Goal: Transaction & Acquisition: Purchase product/service

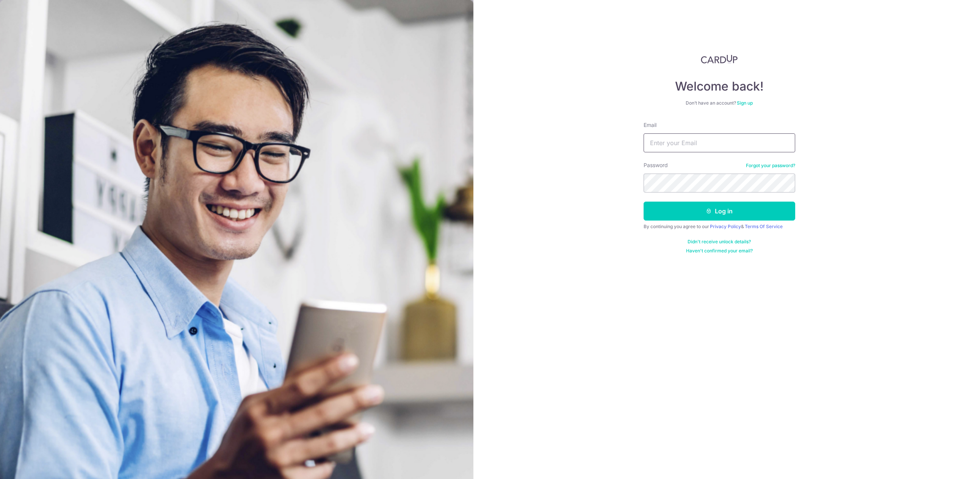
click at [688, 146] on input "Email" at bounding box center [720, 142] width 152 height 19
type input "tianxiang86@live.com"
click at [644, 202] on button "Log in" at bounding box center [720, 211] width 152 height 19
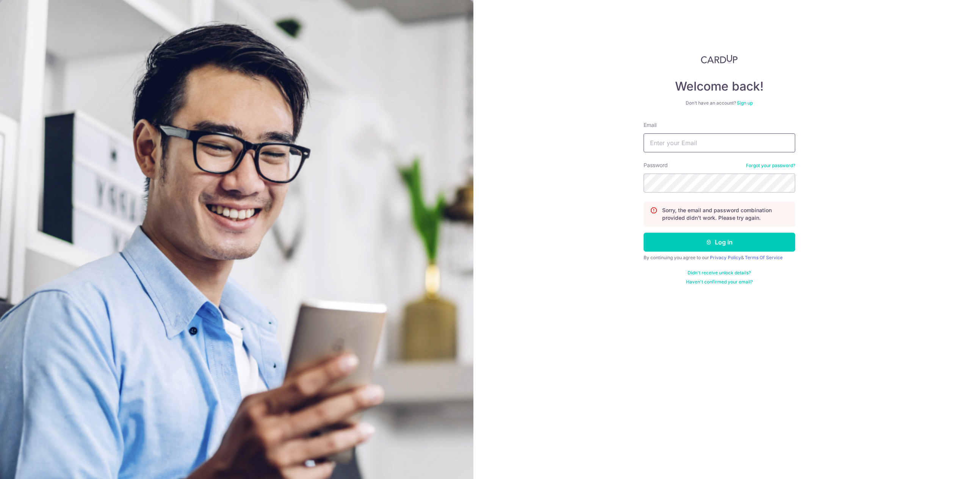
click at [678, 141] on input "Email" at bounding box center [720, 142] width 152 height 19
type input "[EMAIL_ADDRESS][DOMAIN_NAME]"
click at [644, 233] on button "Log in" at bounding box center [720, 242] width 152 height 19
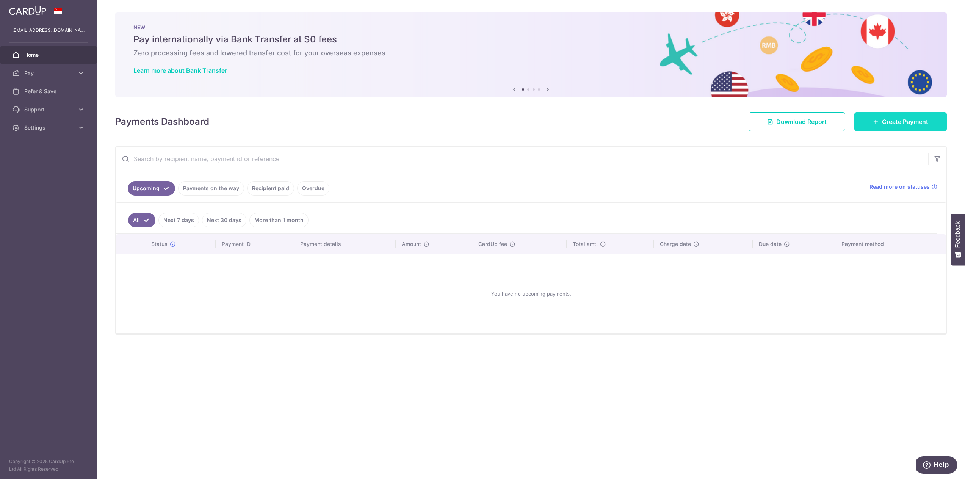
click at [874, 124] on icon at bounding box center [876, 122] width 6 height 6
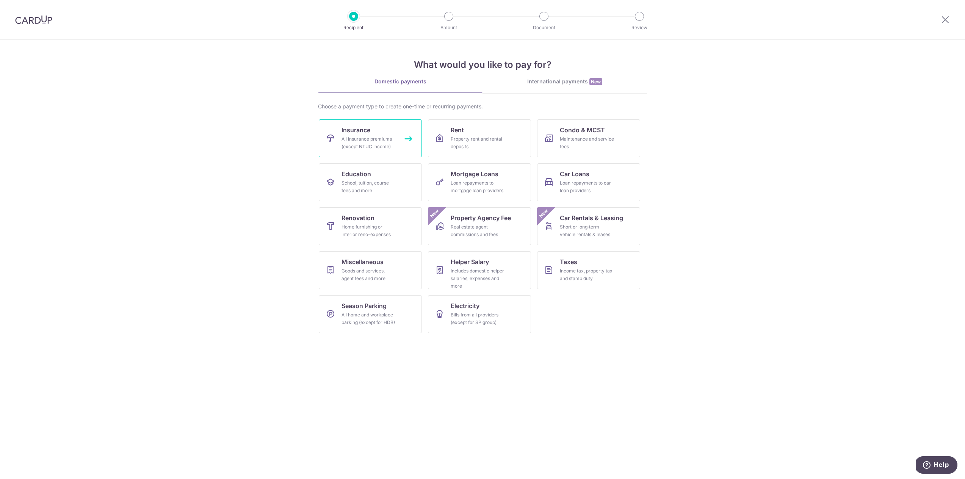
click at [379, 141] on div "All insurance premiums (except NTUC Income)" at bounding box center [369, 142] width 55 height 15
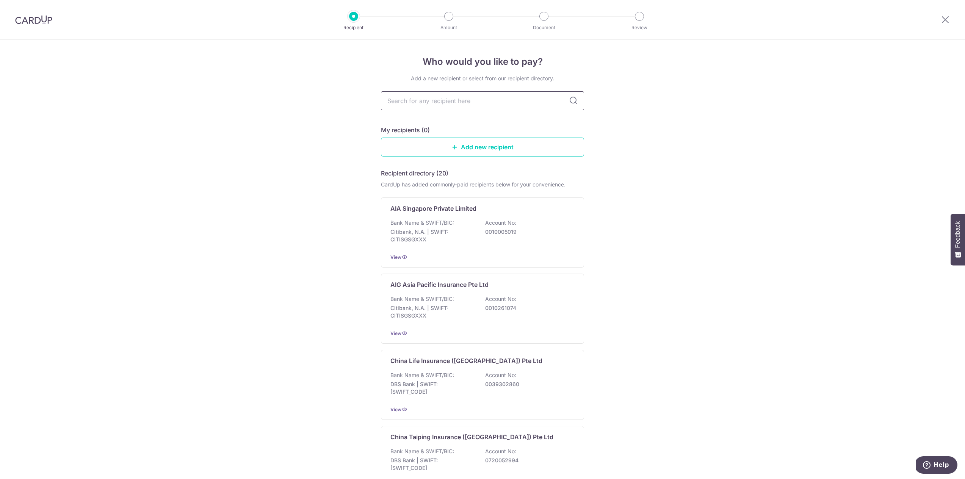
click at [411, 102] on input "text" at bounding box center [482, 100] width 203 height 19
type input "manu"
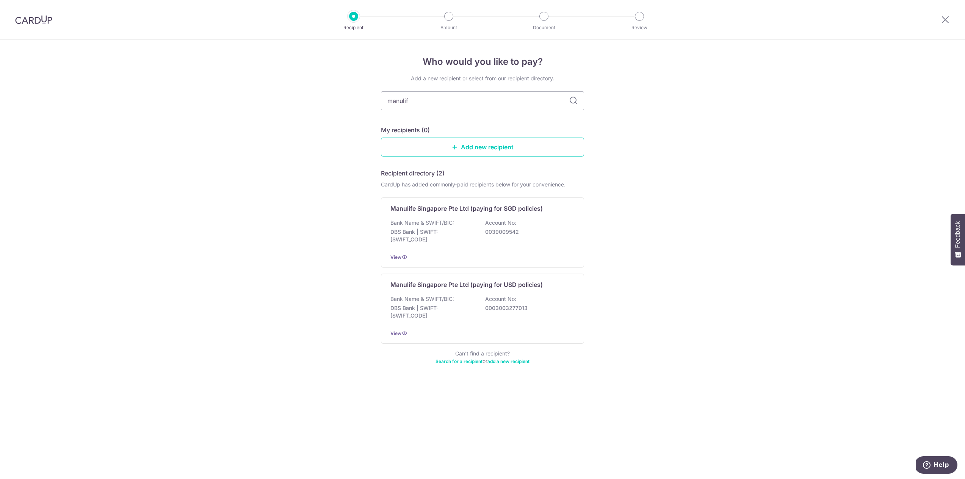
type input "manulife"
click at [579, 102] on input "manulife" at bounding box center [482, 100] width 203 height 19
click at [569, 101] on icon at bounding box center [573, 100] width 9 height 9
click at [575, 100] on icon at bounding box center [573, 100] width 9 height 9
drag, startPoint x: 478, startPoint y: 100, endPoint x: 372, endPoint y: 101, distance: 106.2
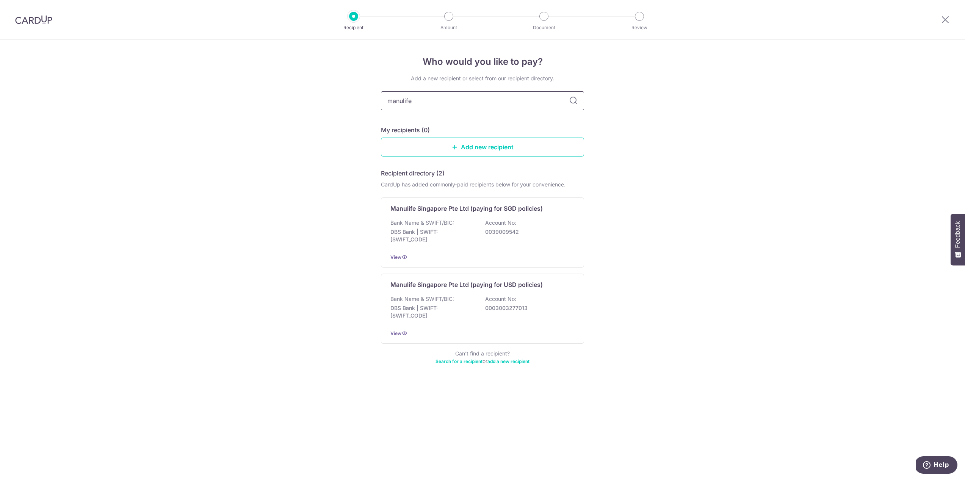
click at [372, 101] on div "Who would you like to pay? Add a new recipient or select from our recipient dir…" at bounding box center [482, 259] width 965 height 439
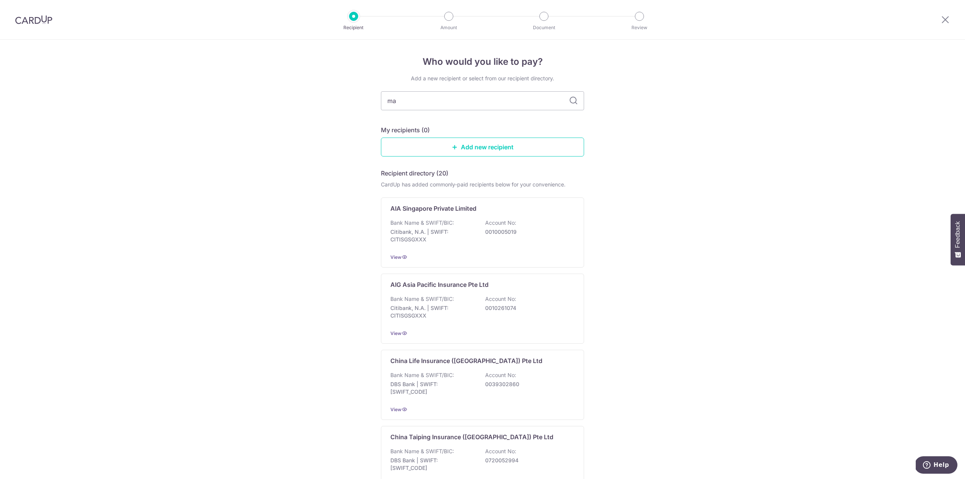
type input "man"
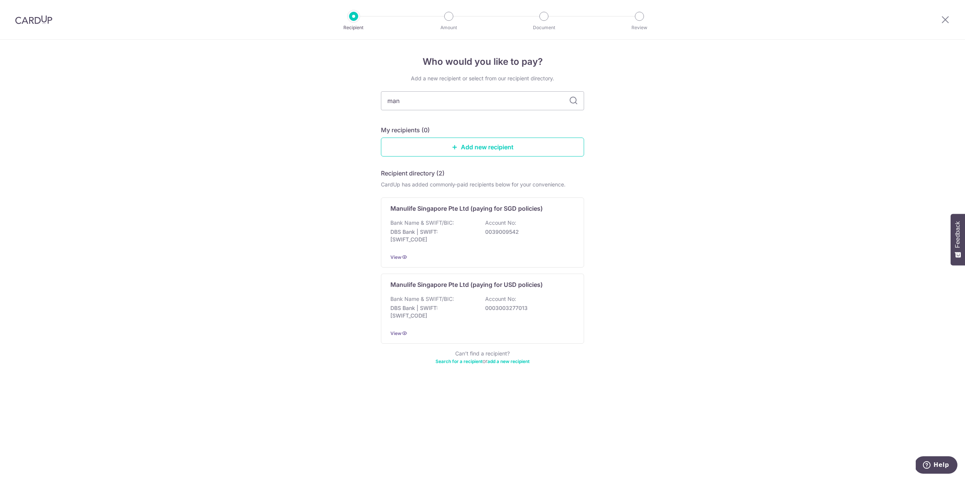
click at [573, 100] on icon at bounding box center [573, 100] width 9 height 9
click at [573, 99] on icon at bounding box center [573, 100] width 9 height 9
click at [502, 95] on input "man" at bounding box center [482, 100] width 203 height 19
click at [570, 99] on icon at bounding box center [573, 100] width 9 height 9
click at [500, 99] on input "man" at bounding box center [482, 100] width 203 height 19
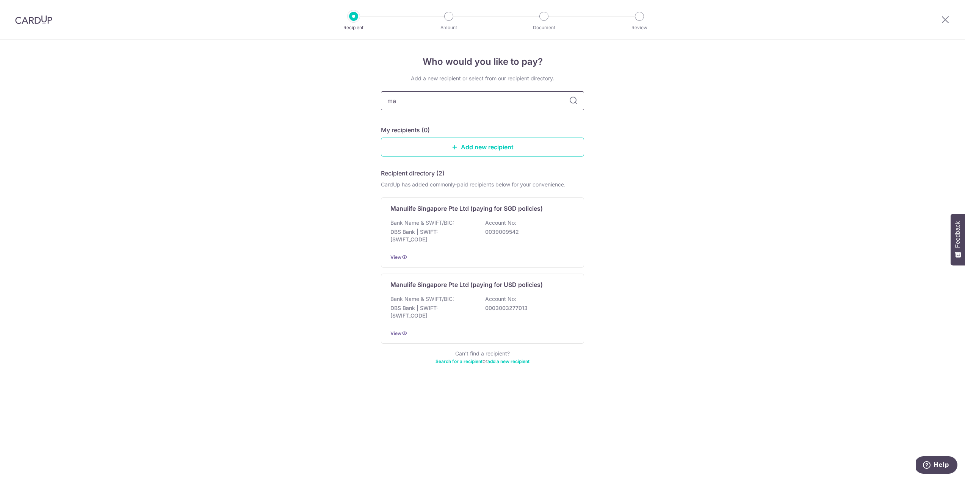
type input "m"
click at [507, 147] on link "Add new recipient" at bounding box center [482, 147] width 203 height 19
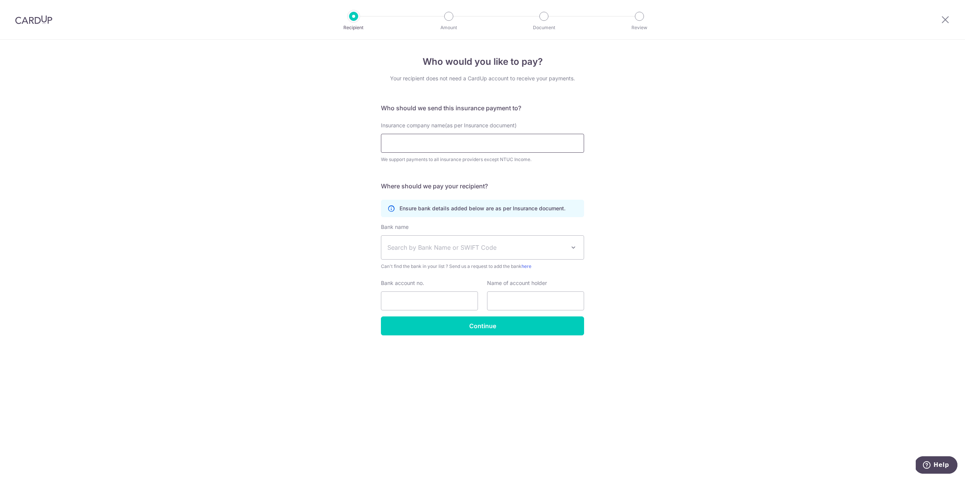
click at [470, 138] on input "Insurance company name(as per Insurance document)" at bounding box center [482, 143] width 203 height 19
click at [444, 144] on input "manulife" at bounding box center [482, 143] width 203 height 19
type input "manulife"
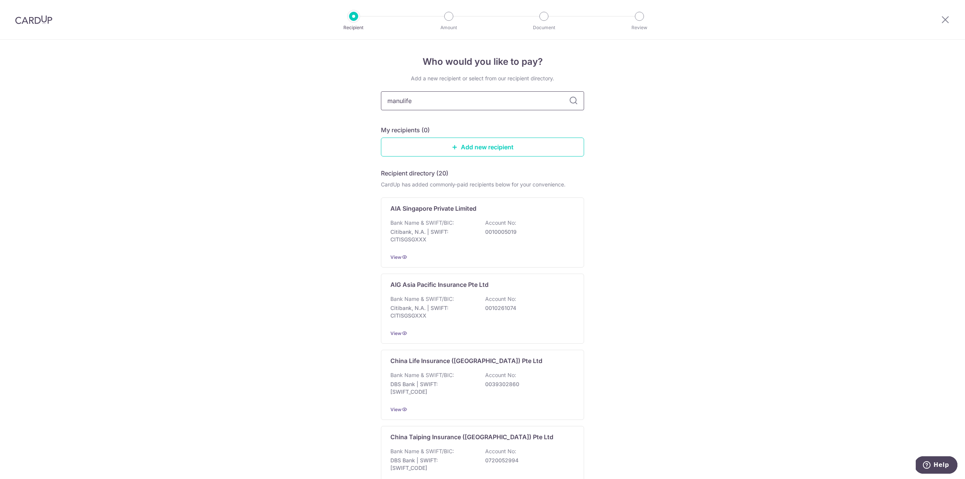
type input "manulife"
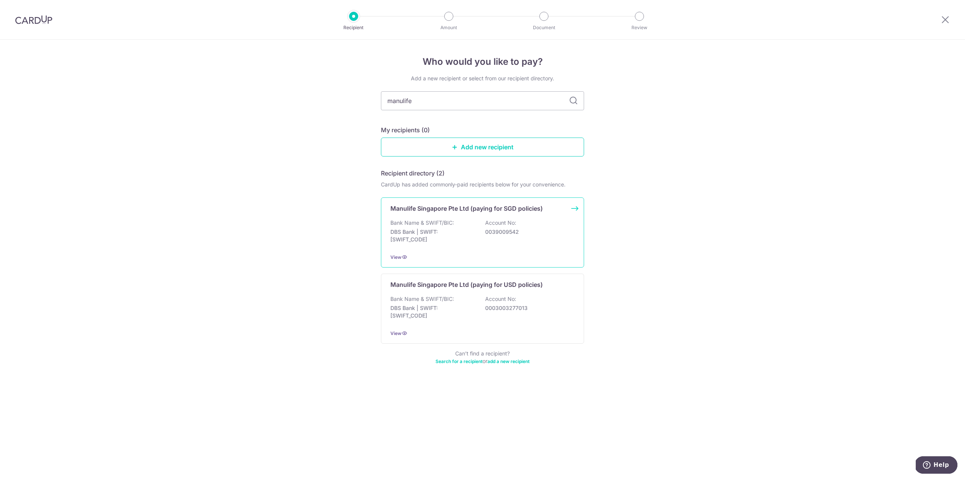
click at [501, 213] on div "Manulife Singapore Pte Ltd (paying for SGD policies) Bank Name & SWIFT/BIC: DBS…" at bounding box center [482, 233] width 203 height 70
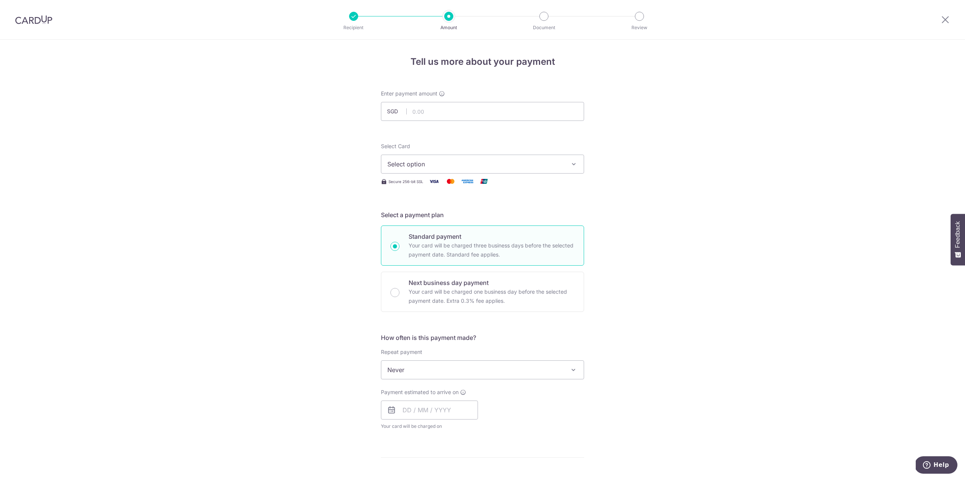
scroll to position [152, 0]
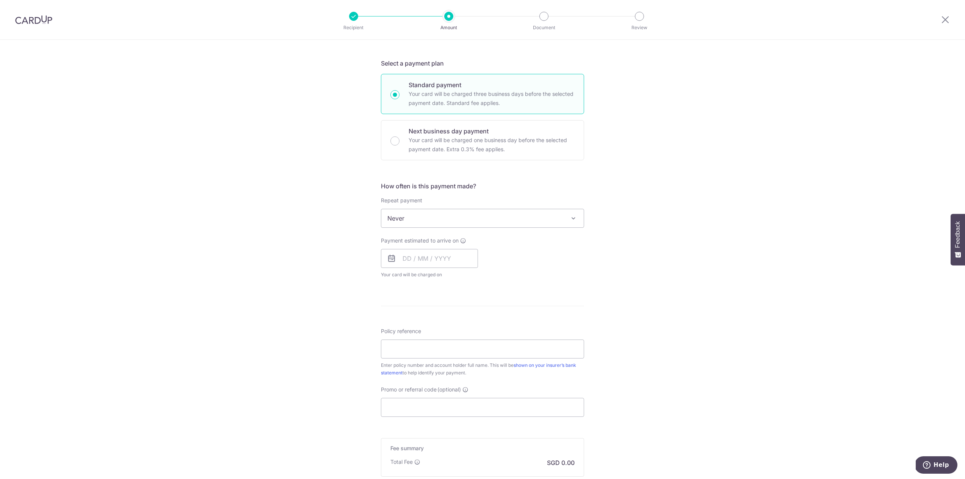
click at [473, 213] on span "Never" at bounding box center [482, 218] width 202 height 18
click at [350, 238] on div "Tell us more about your payment Enter payment amount SGD Select Card Select opt…" at bounding box center [482, 231] width 965 height 686
click at [424, 257] on input "text" at bounding box center [429, 258] width 97 height 19
click at [440, 326] on link "10" at bounding box center [442, 328] width 12 height 12
type input "[DATE]"
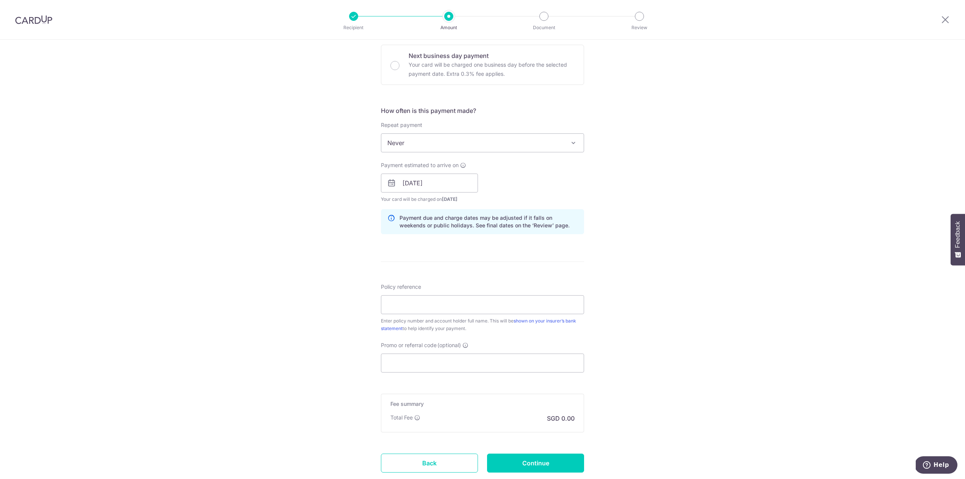
scroll to position [227, 0]
click at [429, 310] on input "Policy reference" at bounding box center [482, 304] width 203 height 19
type input "1492551738"
click at [438, 361] on input "Promo or referral code (optional)" at bounding box center [482, 362] width 203 height 19
paste input "OFF225"
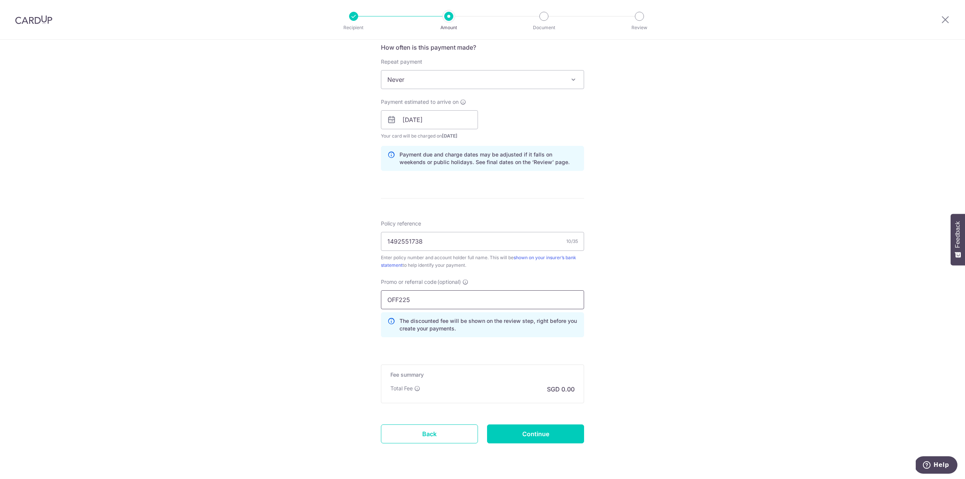
scroll to position [309, 0]
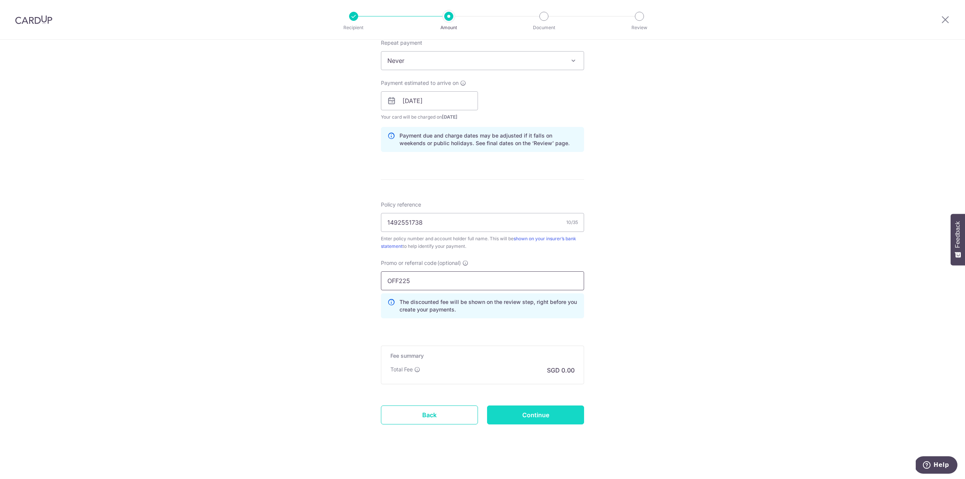
type input "OFF225"
click at [519, 414] on input "Continue" at bounding box center [535, 415] width 97 height 19
type input "Create Schedule"
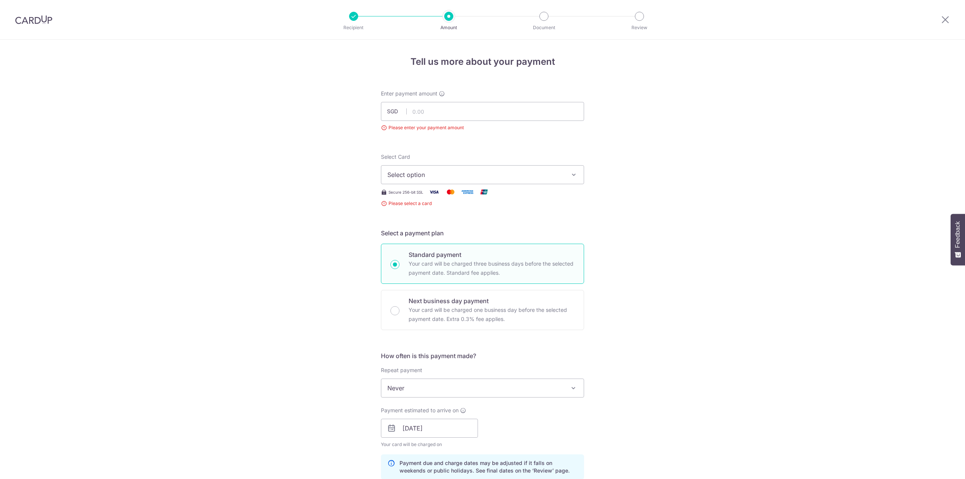
scroll to position [84, 0]
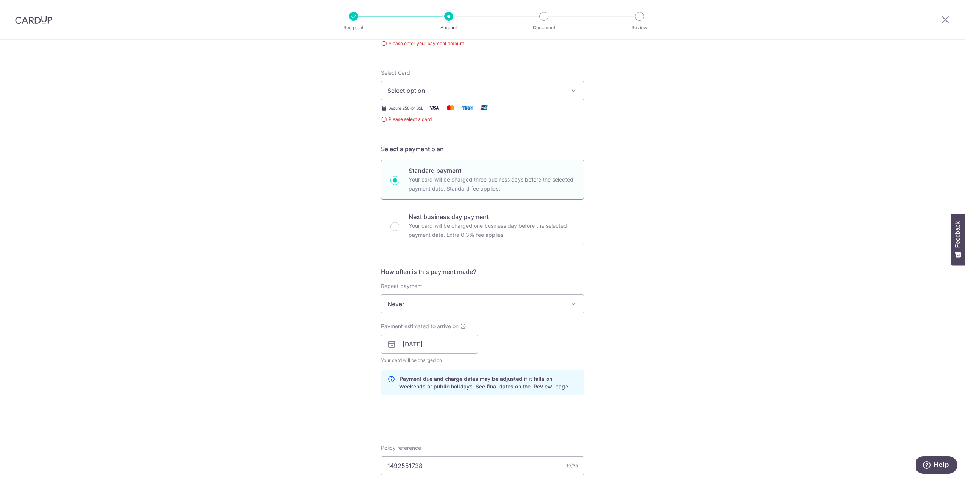
click at [424, 91] on span "Select option" at bounding box center [475, 90] width 177 height 9
drag, startPoint x: 425, startPoint y: 142, endPoint x: 419, endPoint y: 153, distance: 12.2
click at [425, 142] on span "**** 8434" at bounding box center [420, 144] width 29 height 9
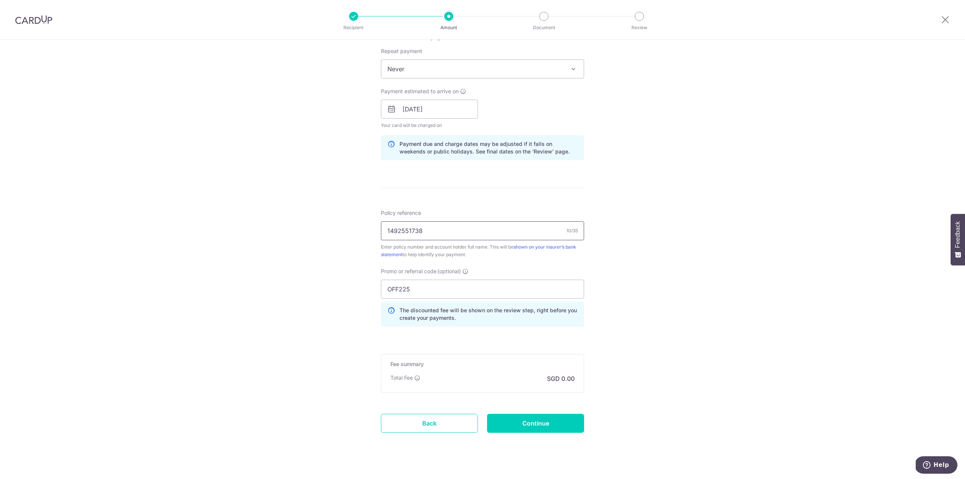
scroll to position [320, 0]
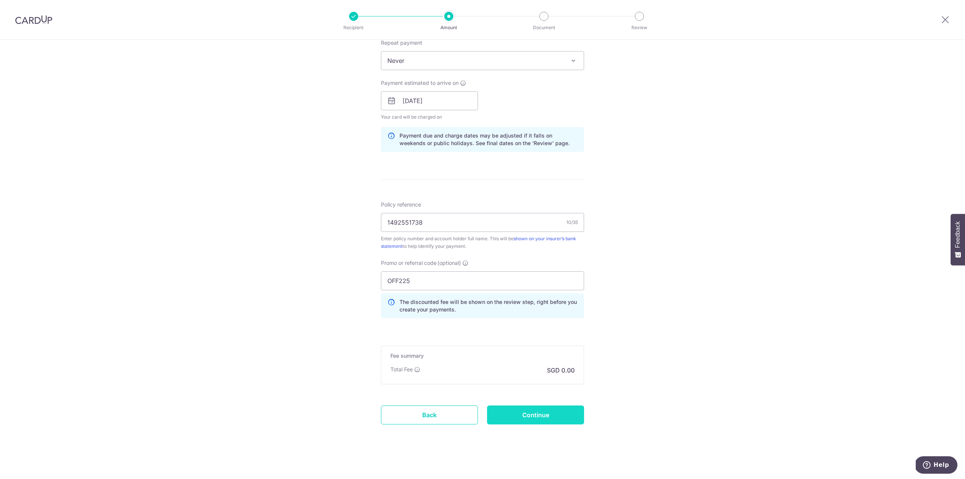
click at [525, 408] on input "Continue" at bounding box center [535, 415] width 97 height 19
type input "Create Schedule"
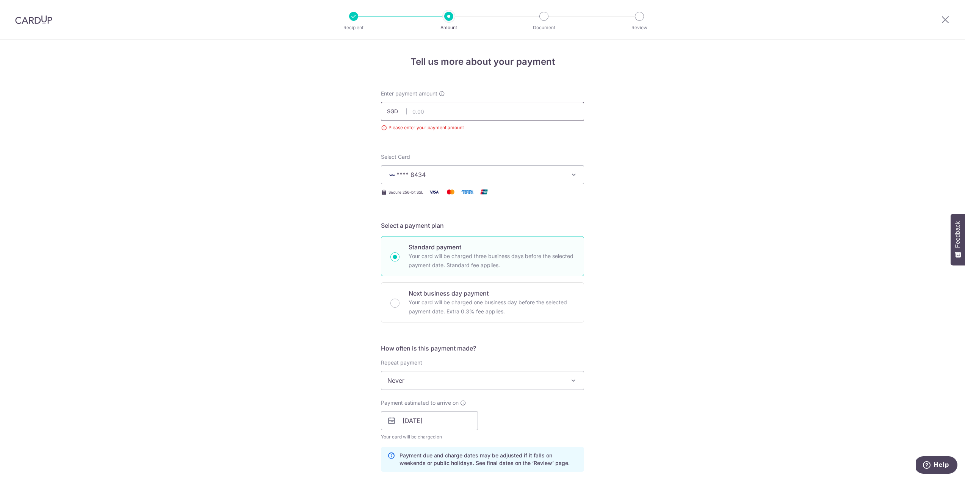
click at [422, 114] on input "text" at bounding box center [482, 111] width 203 height 19
type input "2,229.48"
click at [615, 191] on div "Tell us more about your payment Enter payment amount SGD 2,229.48 2229.48 Pleas…" at bounding box center [482, 421] width 965 height 762
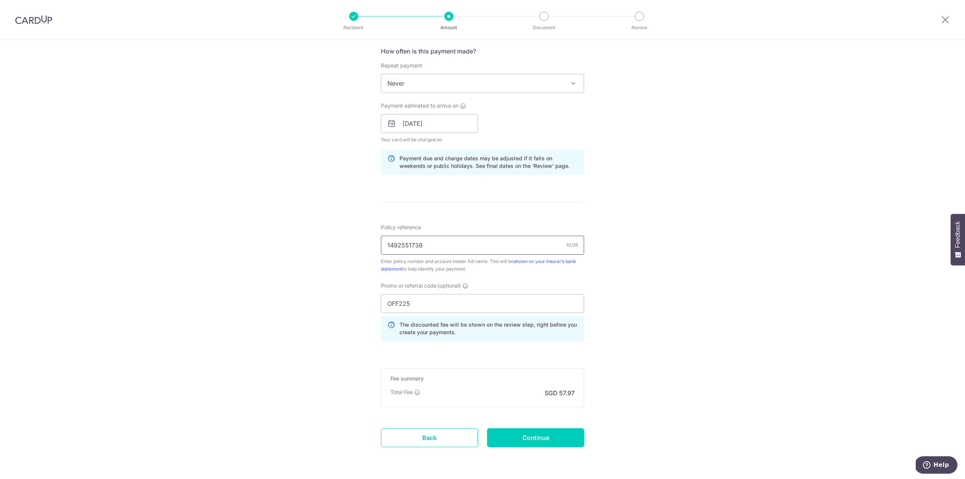
scroll to position [320, 0]
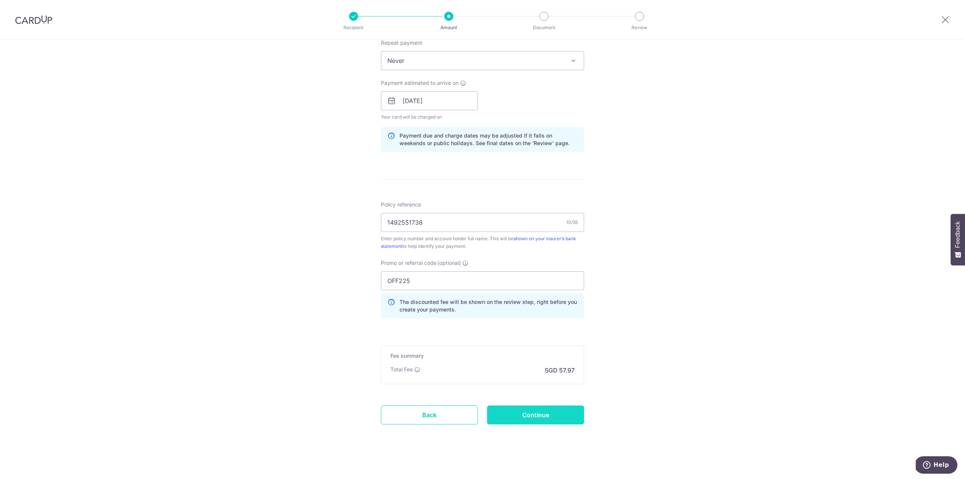
click at [529, 409] on input "Continue" at bounding box center [535, 415] width 97 height 19
type input "Create Schedule"
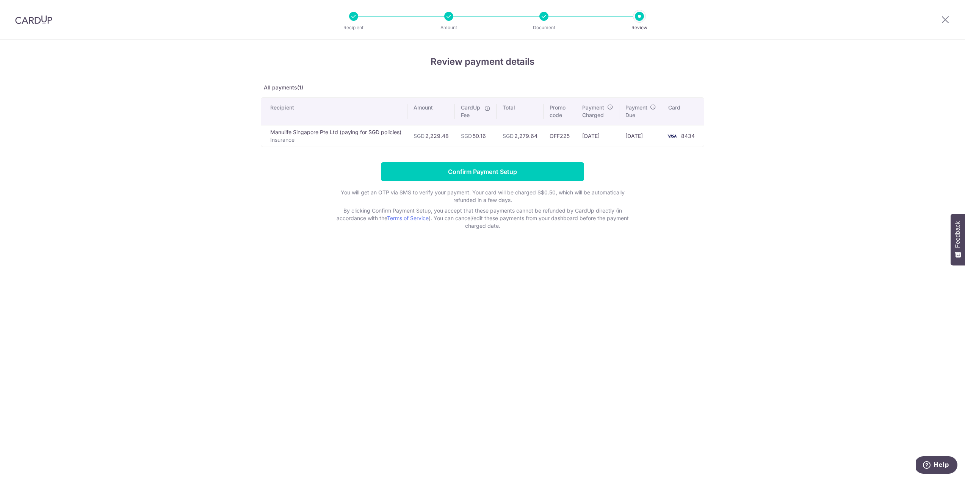
click at [487, 108] on icon at bounding box center [488, 108] width 6 height 6
click at [488, 108] on icon at bounding box center [488, 108] width 6 height 6
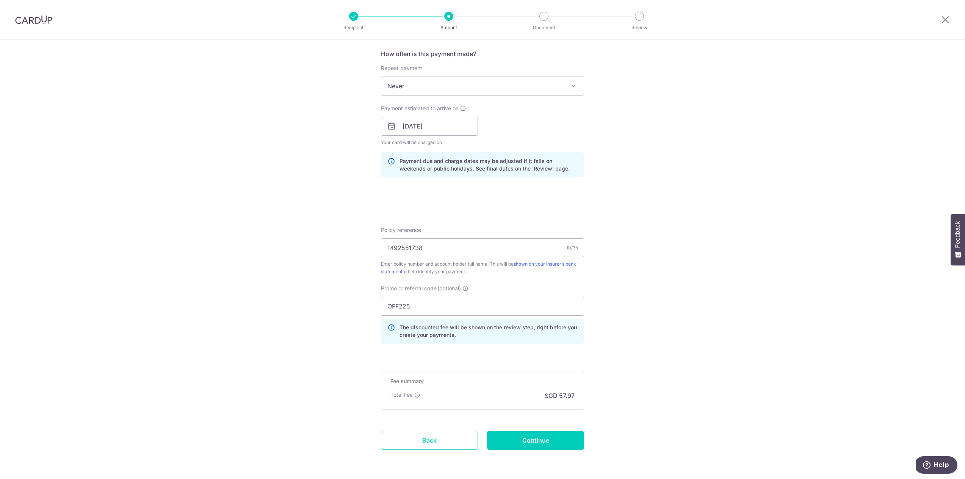
scroll to position [309, 0]
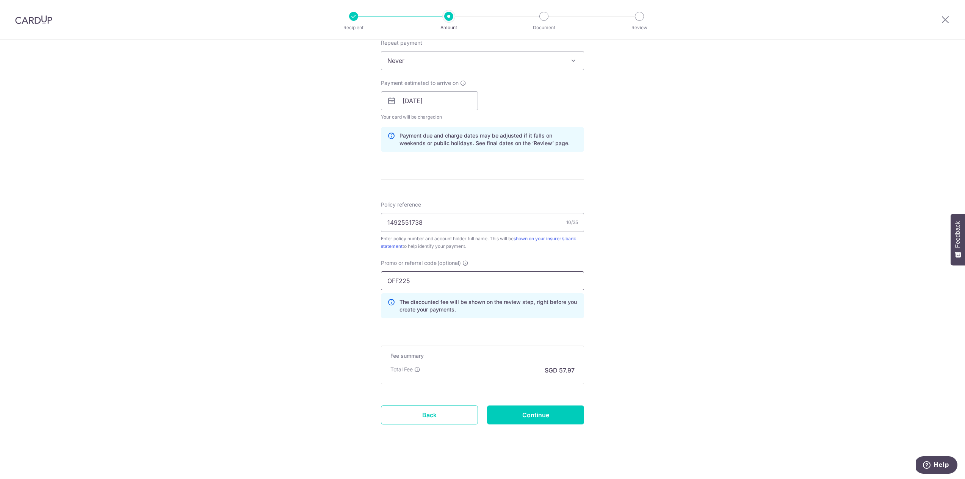
drag, startPoint x: 423, startPoint y: 282, endPoint x: 385, endPoint y: 284, distance: 37.6
click at [385, 284] on input "OFF225" at bounding box center [482, 280] width 203 height 19
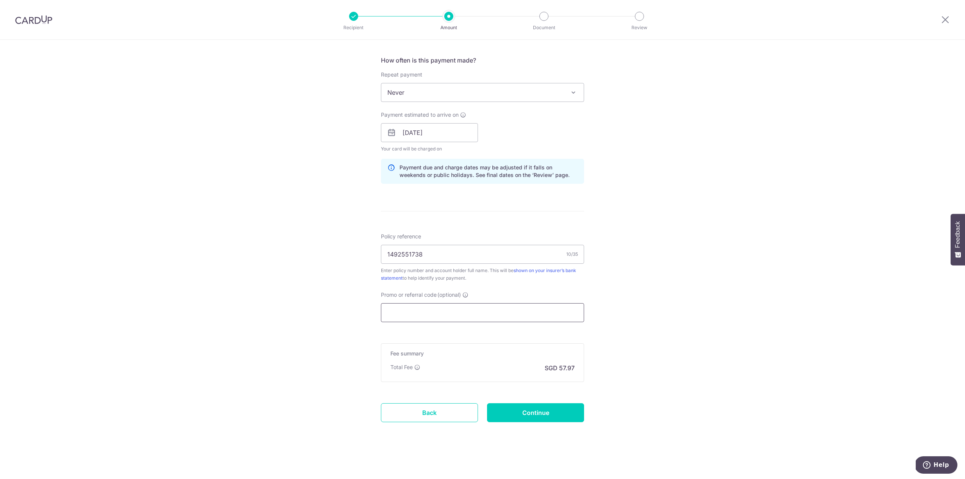
scroll to position [276, 0]
click at [533, 410] on input "Continue" at bounding box center [535, 414] width 97 height 19
type input "Update Schedule"
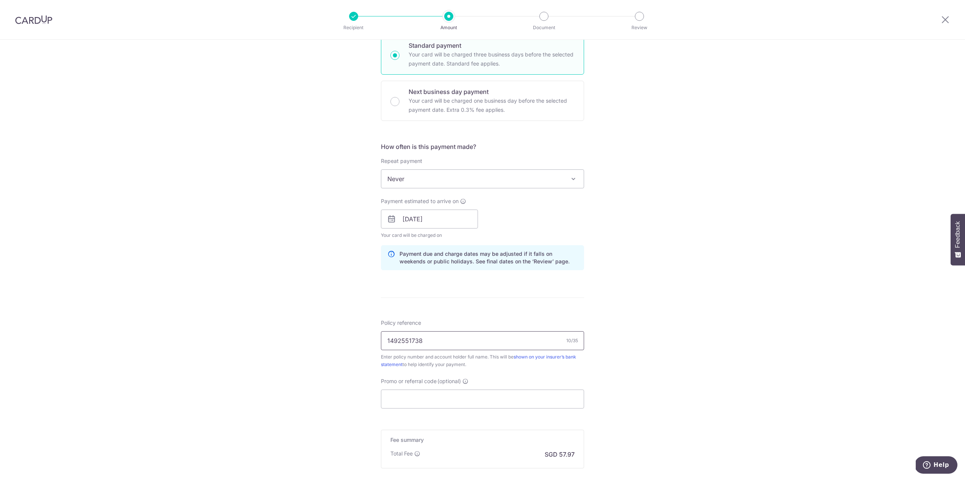
scroll to position [48, 0]
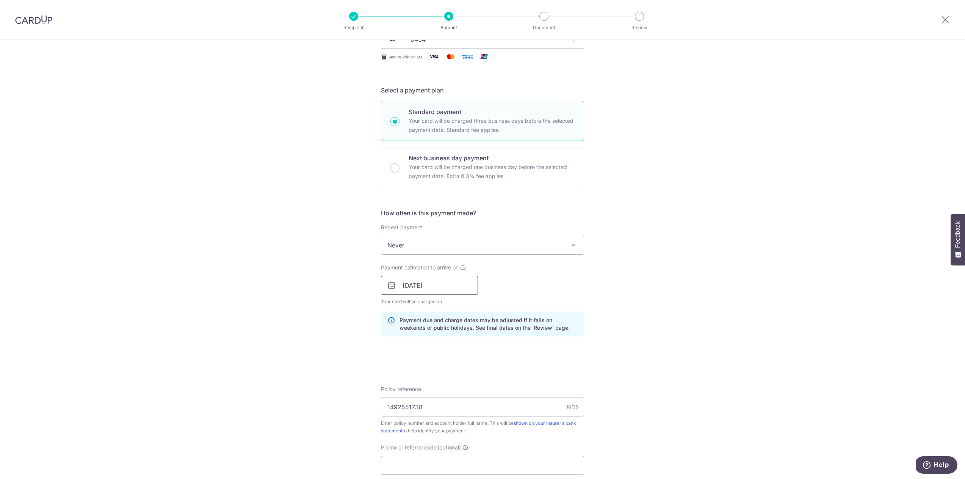
scroll to position [227, 0]
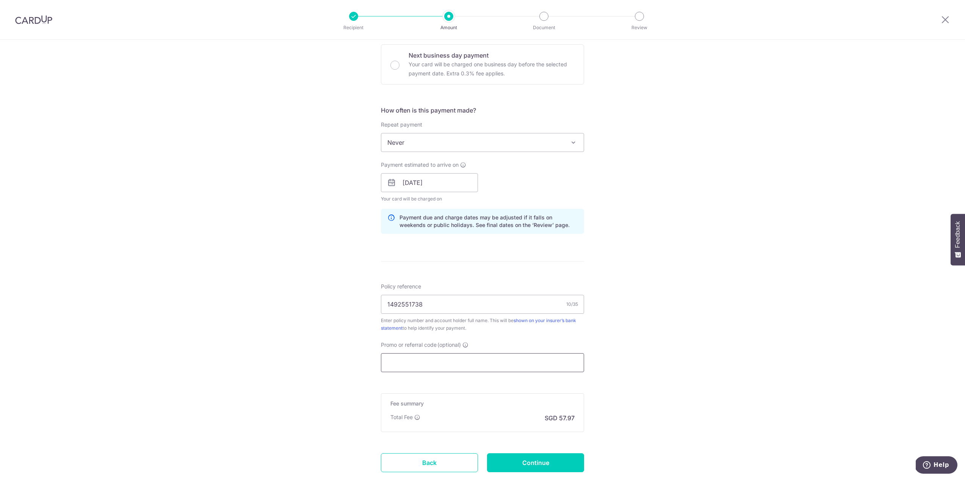
click at [424, 366] on input "Promo or referral code (optional)" at bounding box center [482, 362] width 203 height 19
paste input "OFF225"
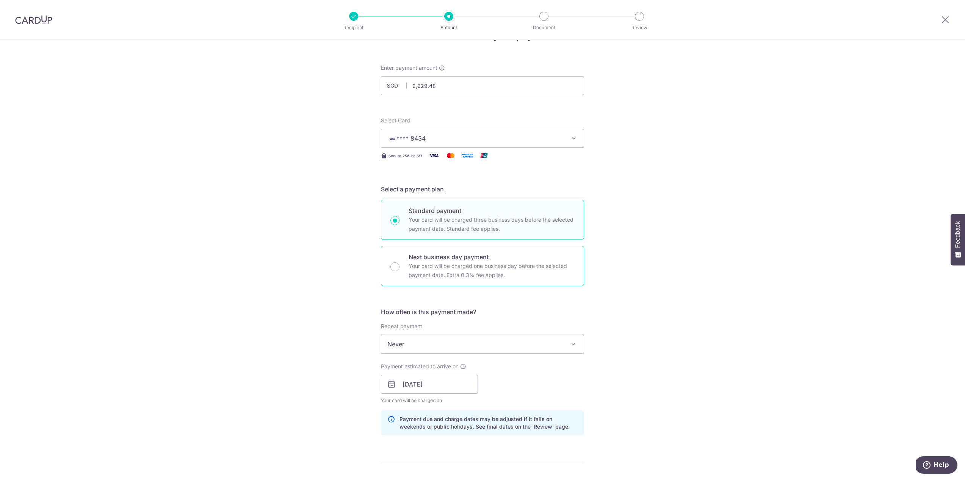
scroll to position [0, 0]
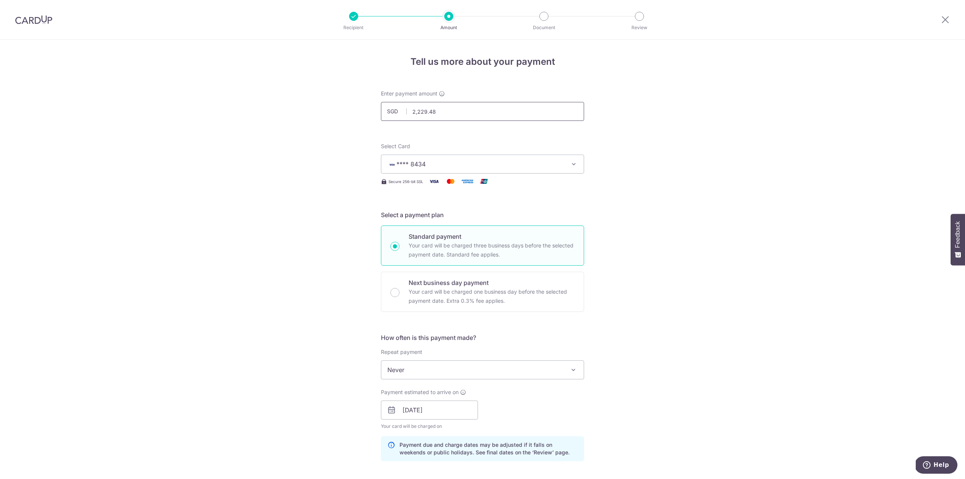
type input "OFF225"
drag, startPoint x: 447, startPoint y: 113, endPoint x: 395, endPoint y: 110, distance: 52.0
click at [395, 110] on div "SGD 2,229.48 2229.48" at bounding box center [482, 111] width 203 height 19
click at [361, 204] on div "Tell us more about your payment Enter payment amount SGD 4301 2229.48 Select Ca…" at bounding box center [482, 415] width 965 height 751
type input "4,301.00"
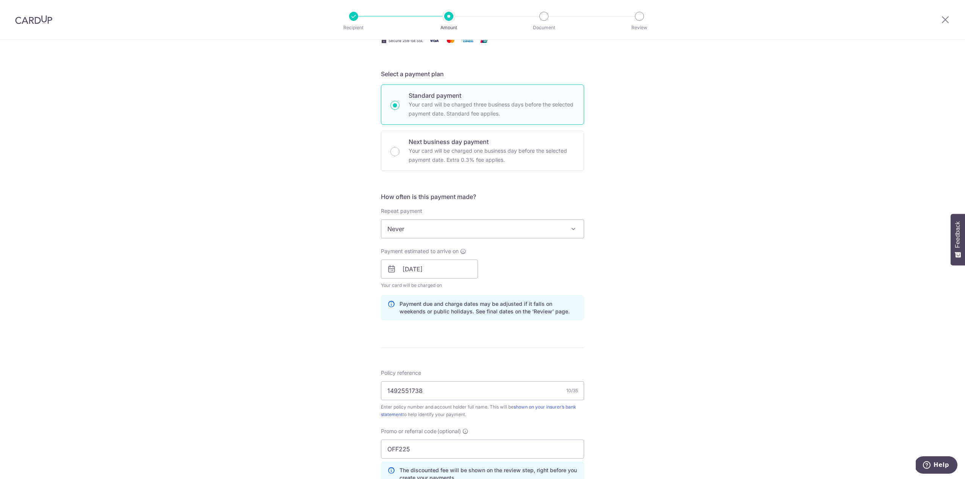
scroll to position [265, 0]
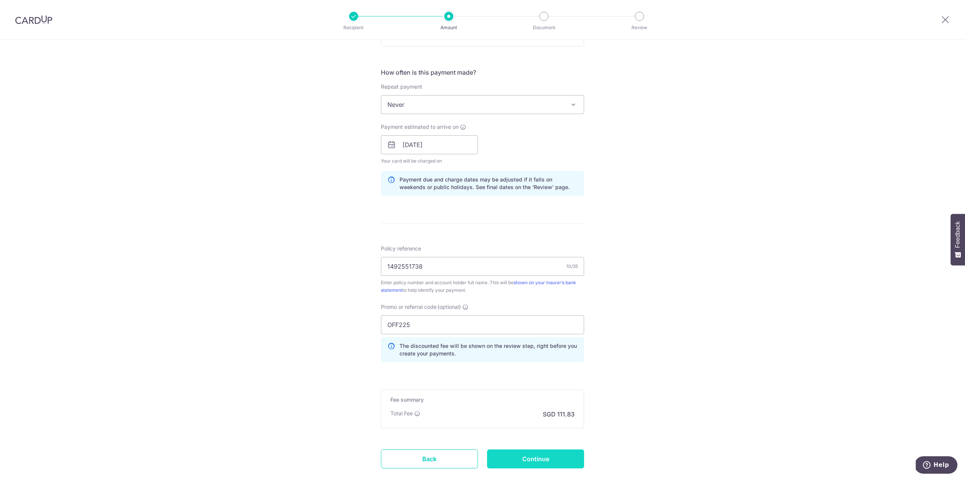
click at [530, 455] on input "Continue" at bounding box center [535, 459] width 97 height 19
type input "Update Schedule"
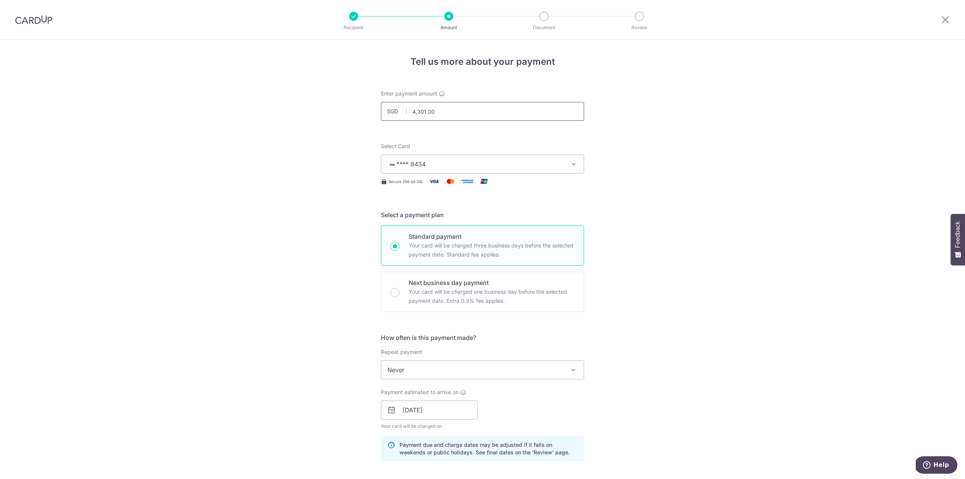
drag, startPoint x: 439, startPoint y: 111, endPoint x: 412, endPoint y: 109, distance: 26.6
click at [412, 109] on input "4,301.00" at bounding box center [482, 111] width 203 height 19
click at [415, 109] on input "41829.48" at bounding box center [482, 111] width 203 height 19
click at [412, 110] on input "41829.48" at bounding box center [482, 111] width 203 height 19
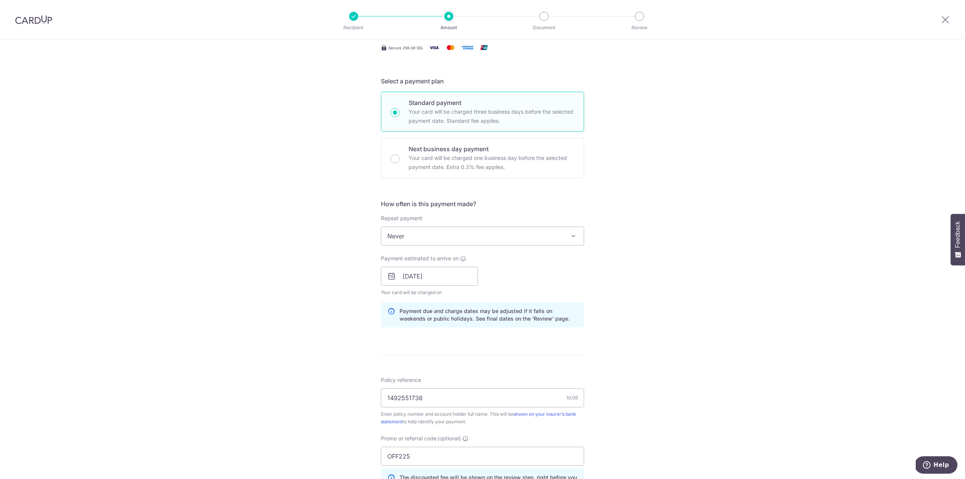
scroll to position [227, 0]
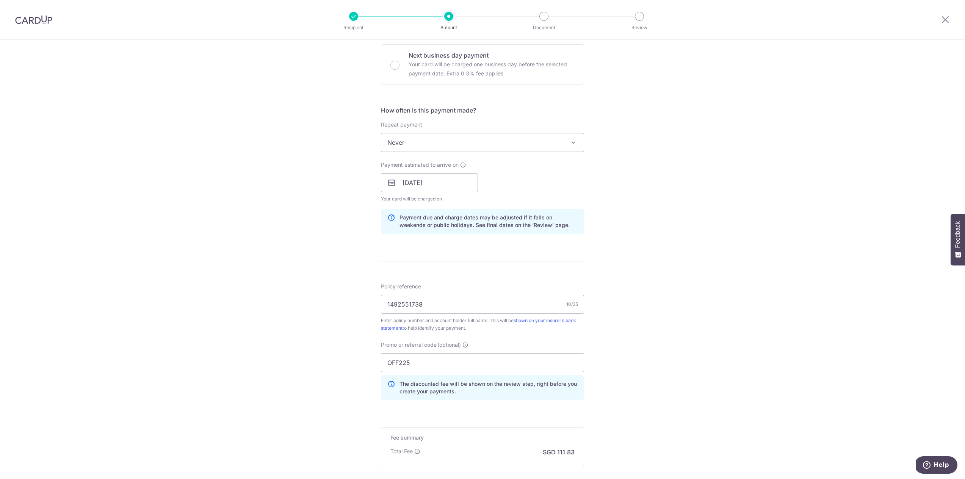
click at [614, 354] on div "Tell us more about your payment Enter payment amount SGD 1829.48 4301.00 Select…" at bounding box center [482, 187] width 965 height 751
type input "1,829.48"
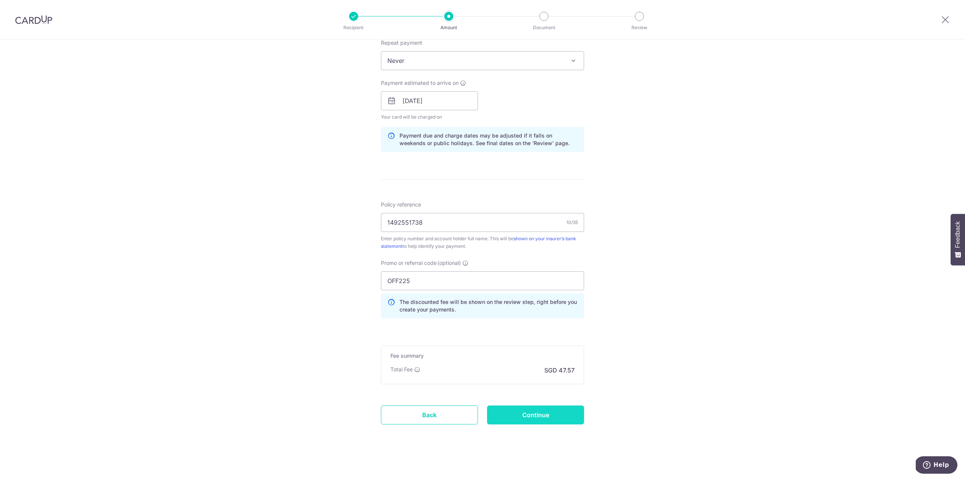
click at [534, 408] on input "Continue" at bounding box center [535, 415] width 97 height 19
type input "Update Schedule"
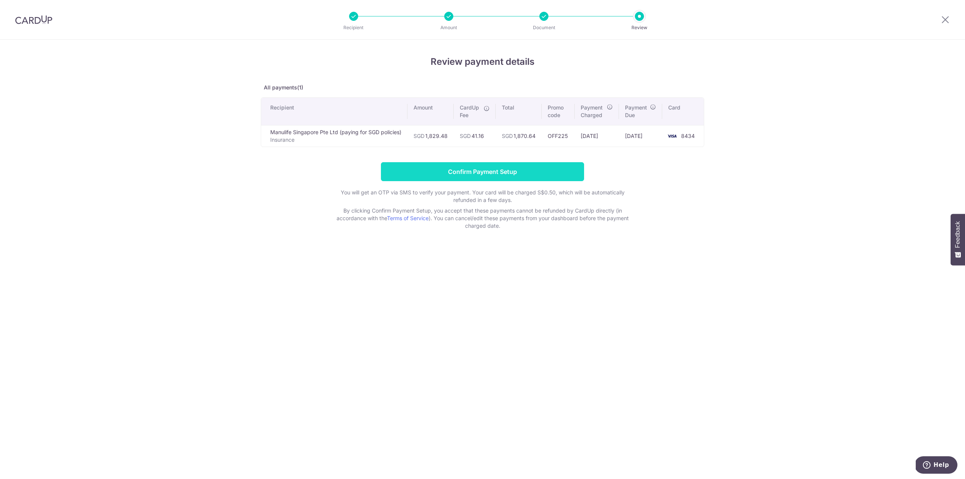
click at [477, 171] on input "Confirm Payment Setup" at bounding box center [482, 171] width 203 height 19
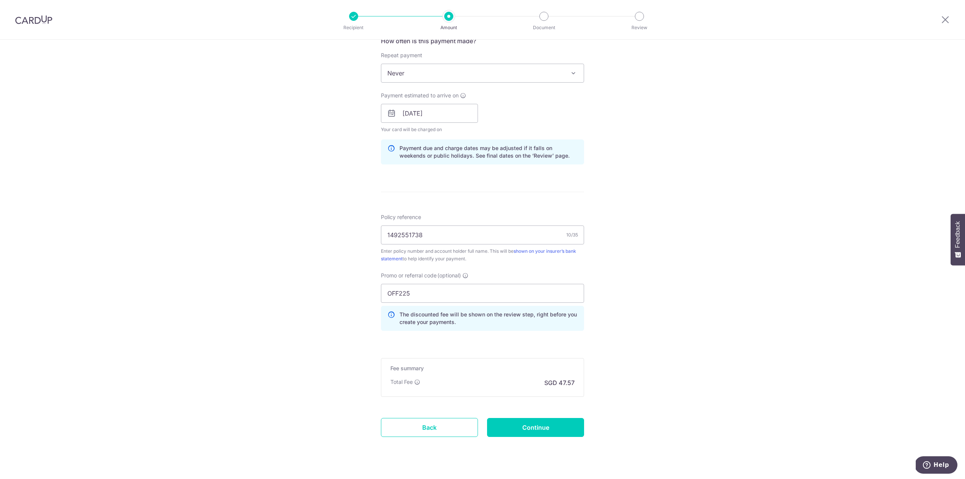
scroll to position [330, 0]
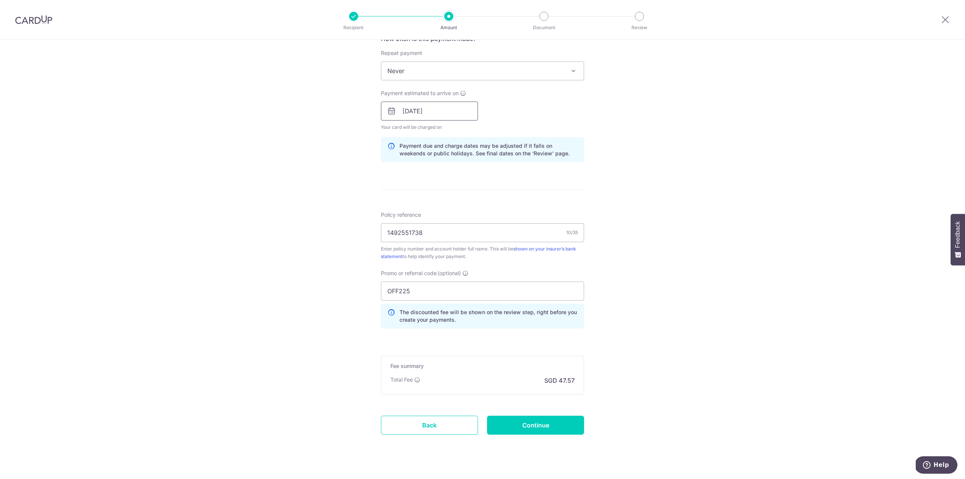
click at [444, 111] on input "[DATE]" at bounding box center [429, 111] width 97 height 19
click at [436, 181] on link "10" at bounding box center [442, 180] width 12 height 12
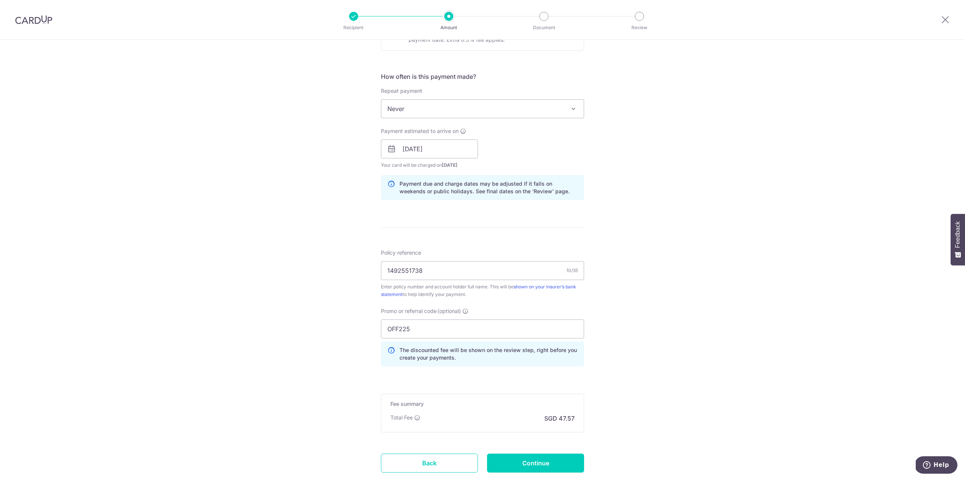
scroll to position [340, 0]
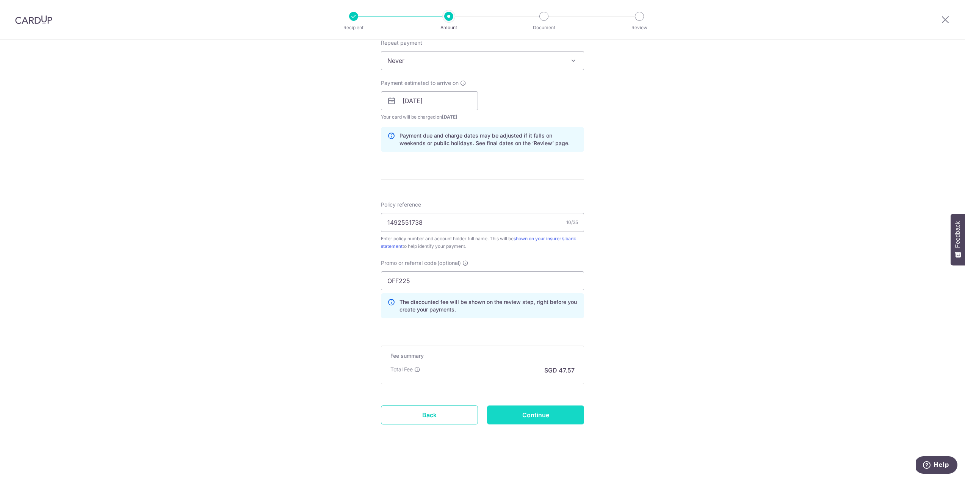
click at [539, 410] on input "Continue" at bounding box center [535, 415] width 97 height 19
type input "Update Schedule"
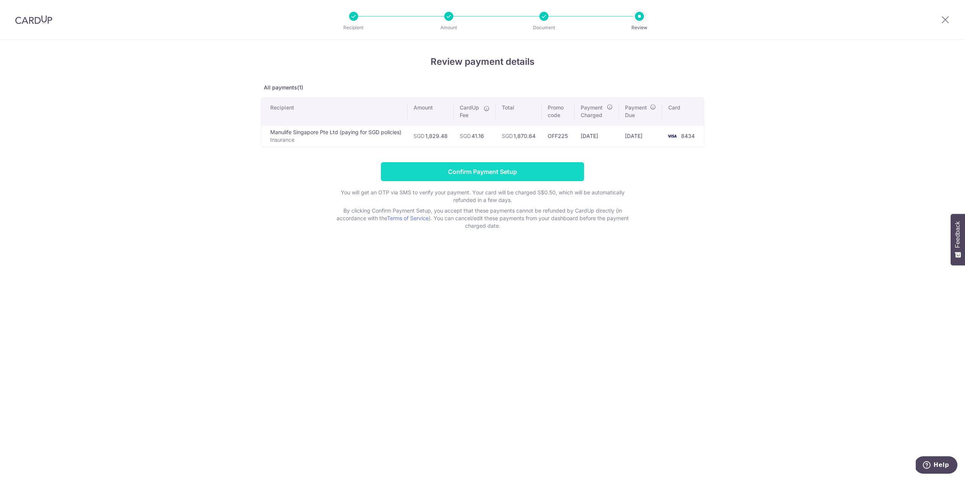
click at [509, 166] on input "Confirm Payment Setup" at bounding box center [482, 171] width 203 height 19
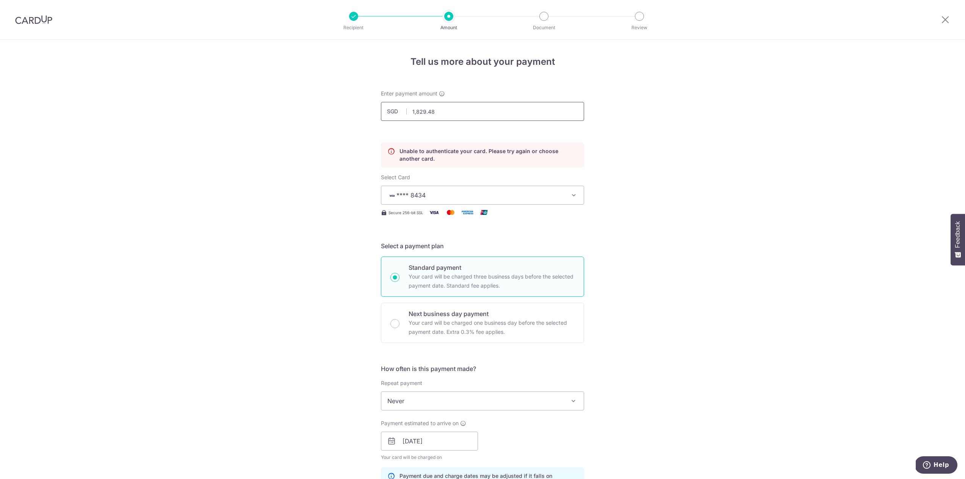
drag, startPoint x: 438, startPoint y: 113, endPoint x: 405, endPoint y: 110, distance: 33.1
click at [405, 110] on div "SGD 1,829.48 1829.48" at bounding box center [482, 111] width 203 height 19
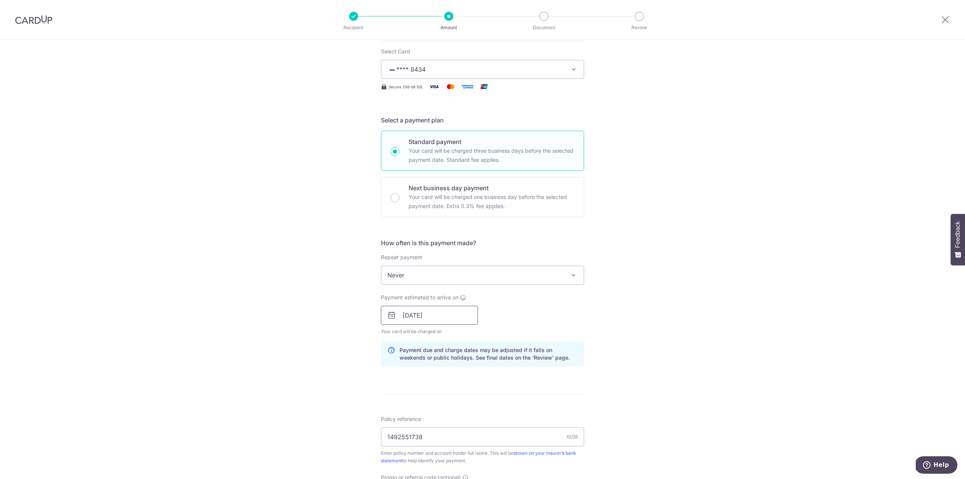
scroll to position [265, 0]
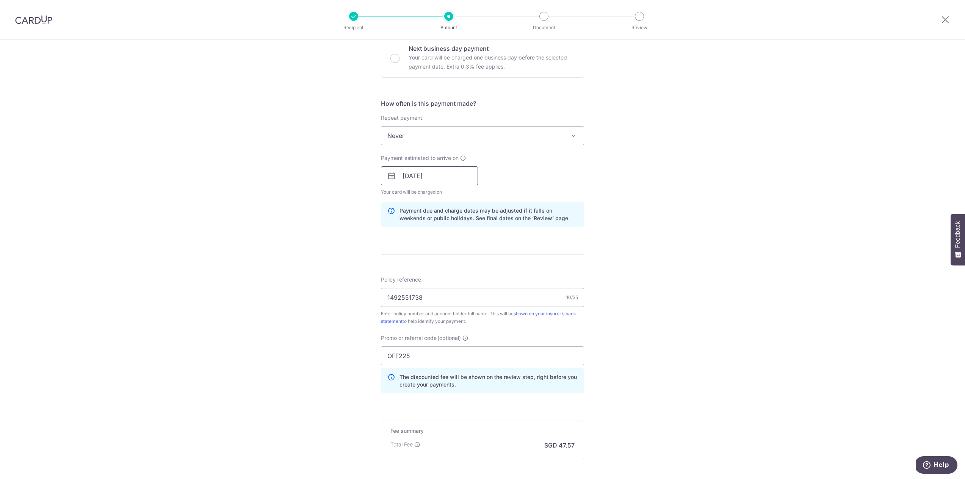
type input "2,013.08"
click at [458, 173] on input "[DATE]" at bounding box center [429, 175] width 97 height 19
click at [342, 179] on div "Tell us more about your payment Enter payment amount SGD 2,013.08 2013.08 Unabl…" at bounding box center [482, 165] width 965 height 782
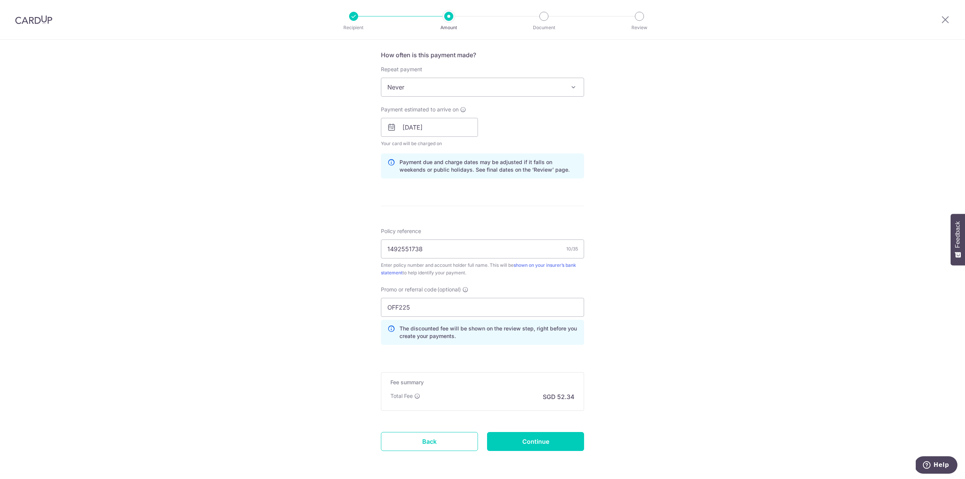
scroll to position [340, 0]
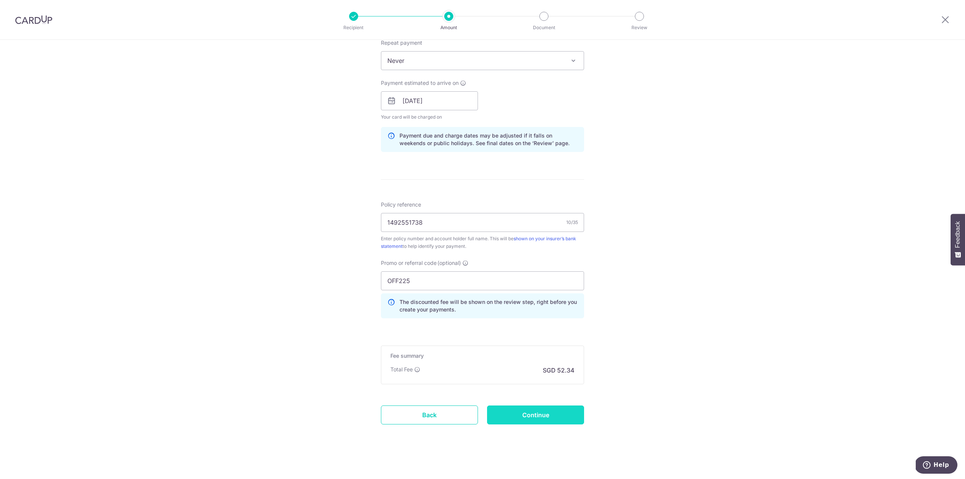
click at [531, 411] on input "Continue" at bounding box center [535, 415] width 97 height 19
type input "Update Schedule"
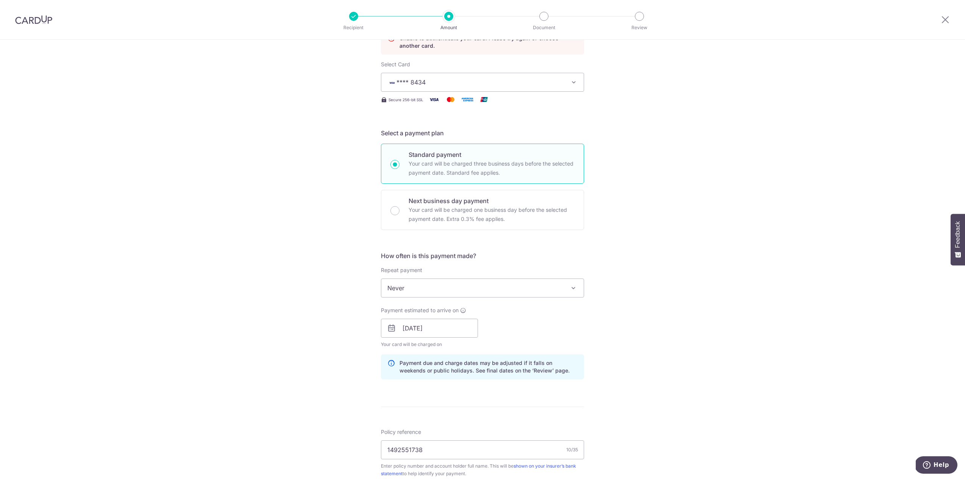
scroll to position [0, 0]
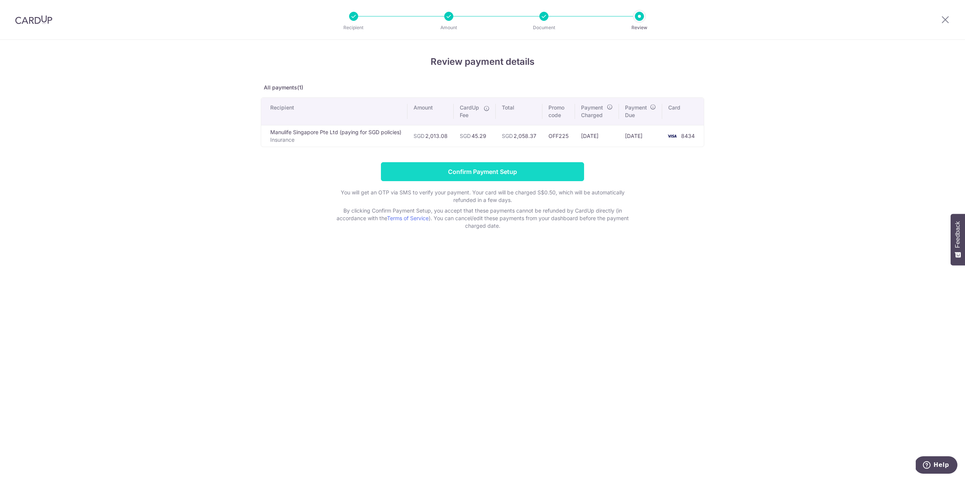
click at [475, 172] on input "Confirm Payment Setup" at bounding box center [482, 171] width 203 height 19
